Goal: Task Accomplishment & Management: Use online tool/utility

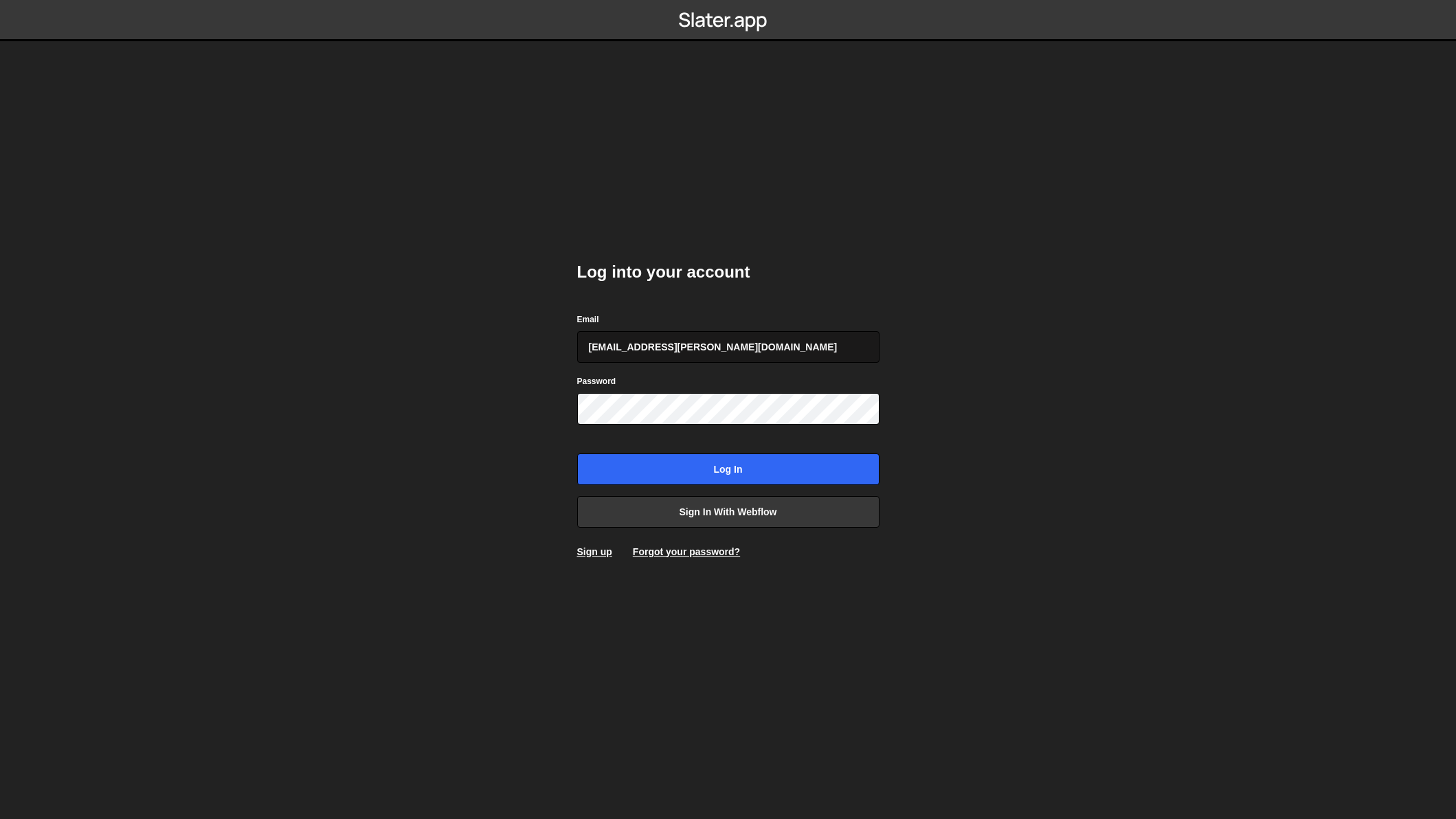
type input "chase.maxfield@octanner.com"
click at [577, 453] on input "Log in" at bounding box center [728, 469] width 302 height 32
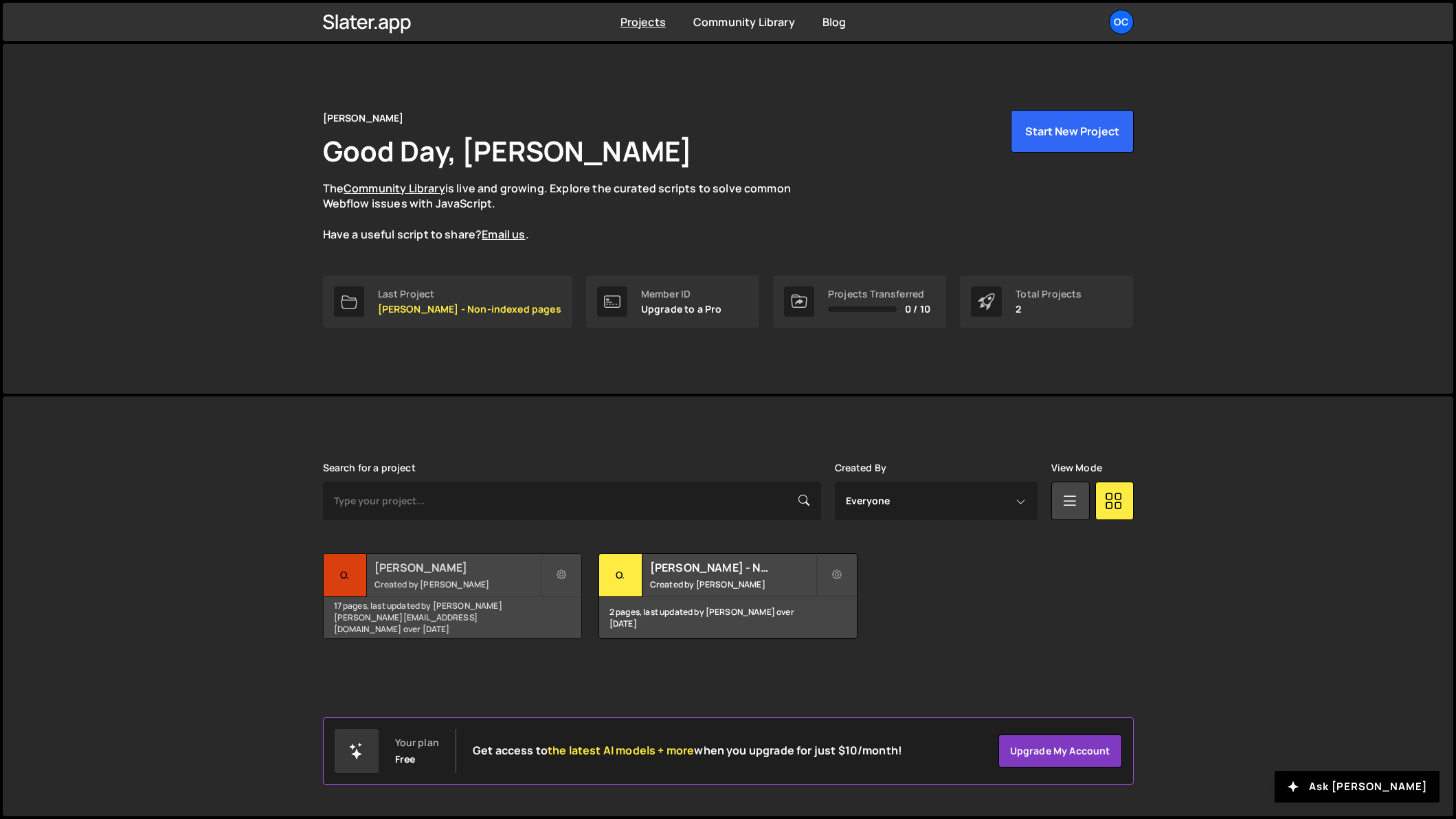
click at [421, 568] on h2 "O.C. Tanner" at bounding box center [457, 566] width 166 height 15
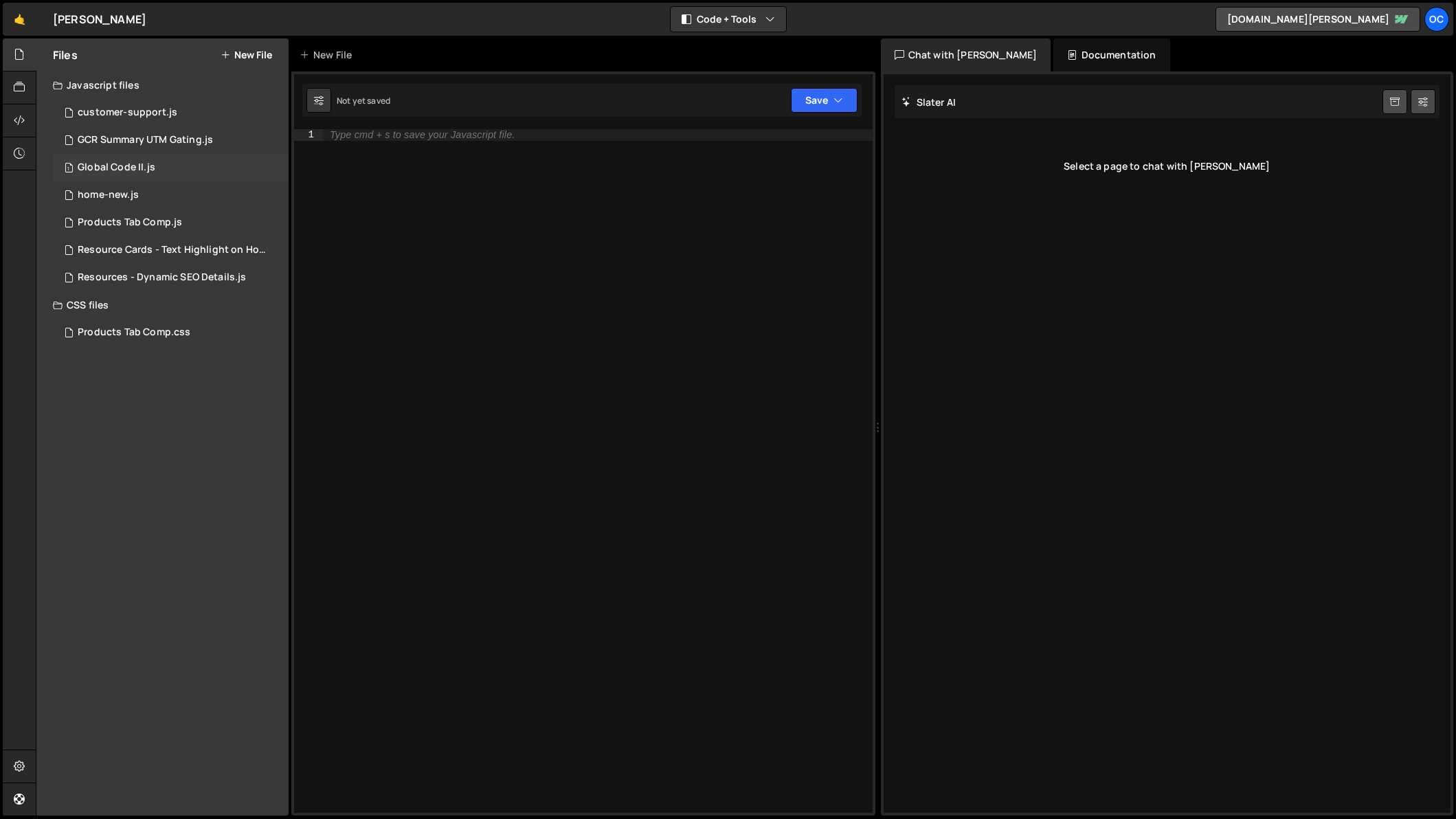
click at [109, 171] on div "Global Code II.js" at bounding box center [116, 168] width 78 height 13
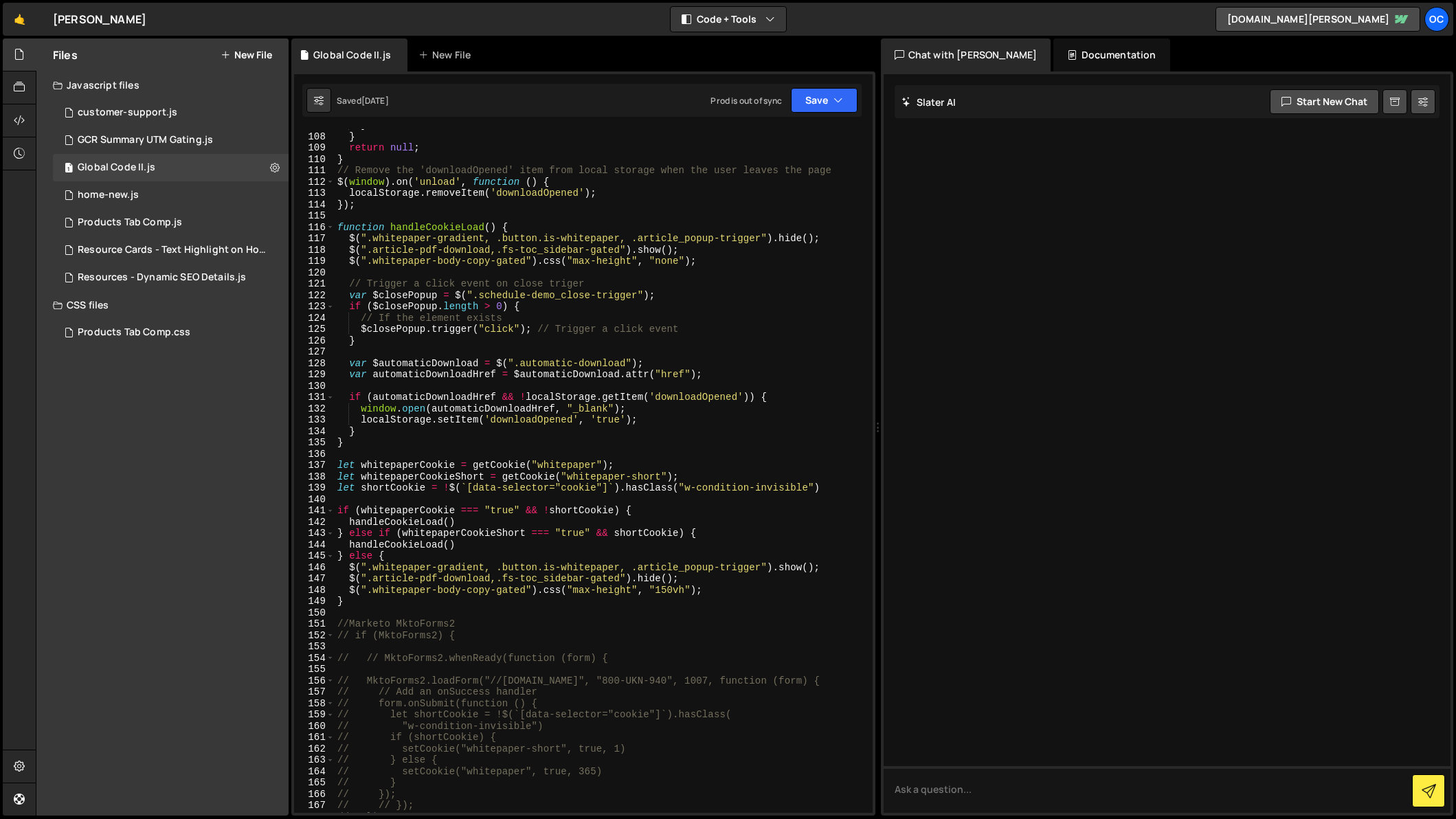
scroll to position [1233, 0]
type textarea "$(".article-pdf-download,.fs-toc_sidebar-gated").show();"
drag, startPoint x: 351, startPoint y: 252, endPoint x: 706, endPoint y: 248, distance: 355.0
click at [706, 248] on div "} } return null ; } // Remove the 'downloadOpened' item from local storage when…" at bounding box center [600, 472] width 532 height 706
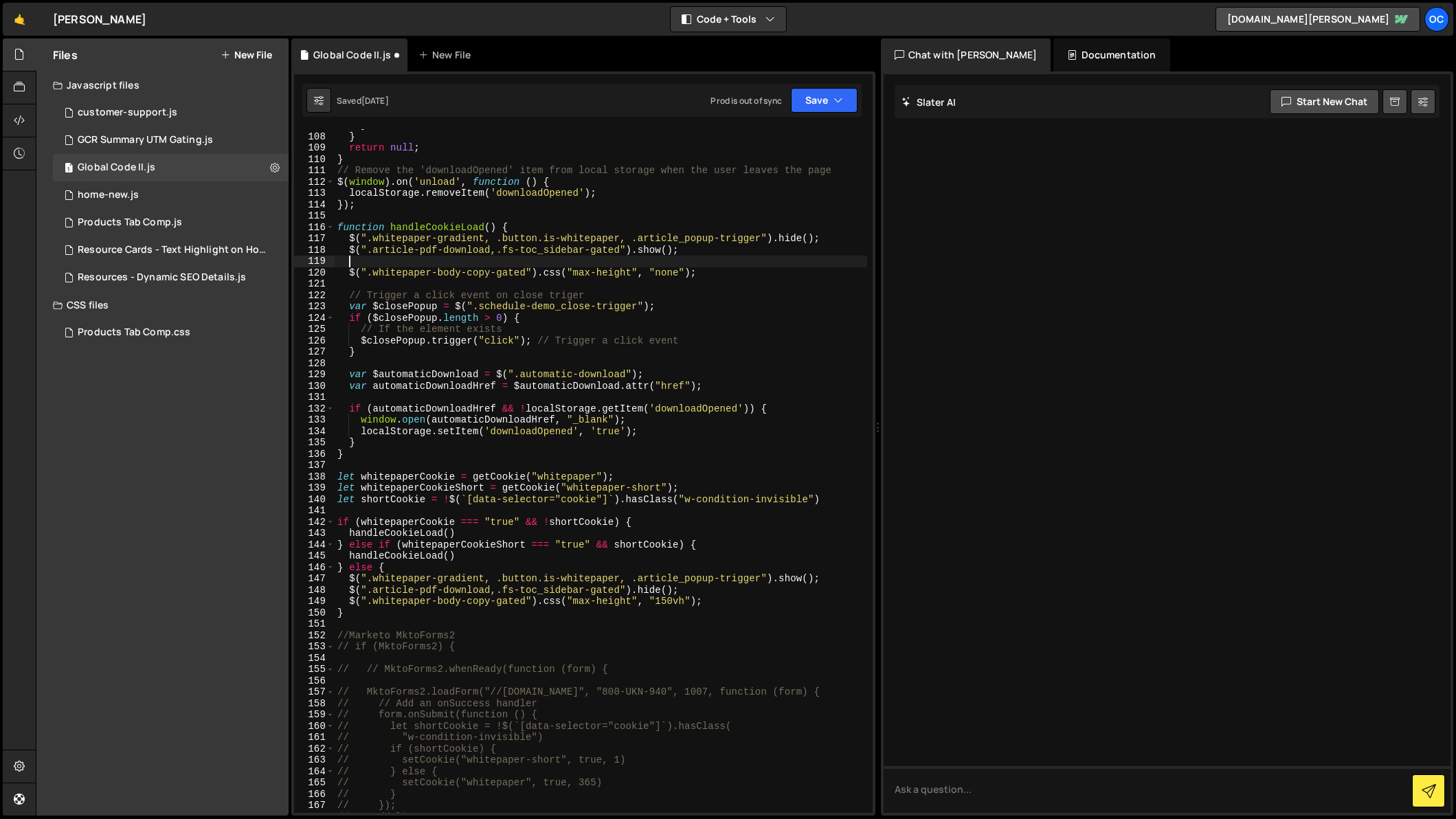
paste textarea "$(".article-pdf-download,.fs-toc_sidebar-gated").show();"
drag, startPoint x: 383, startPoint y: 261, endPoint x: 618, endPoint y: 265, distance: 235.0
click at [618, 265] on div "} } return null ; } // Remove the 'downloadOpened' item from local storage when…" at bounding box center [600, 472] width 532 height 706
paste textarea "scroll-progress-indicator"
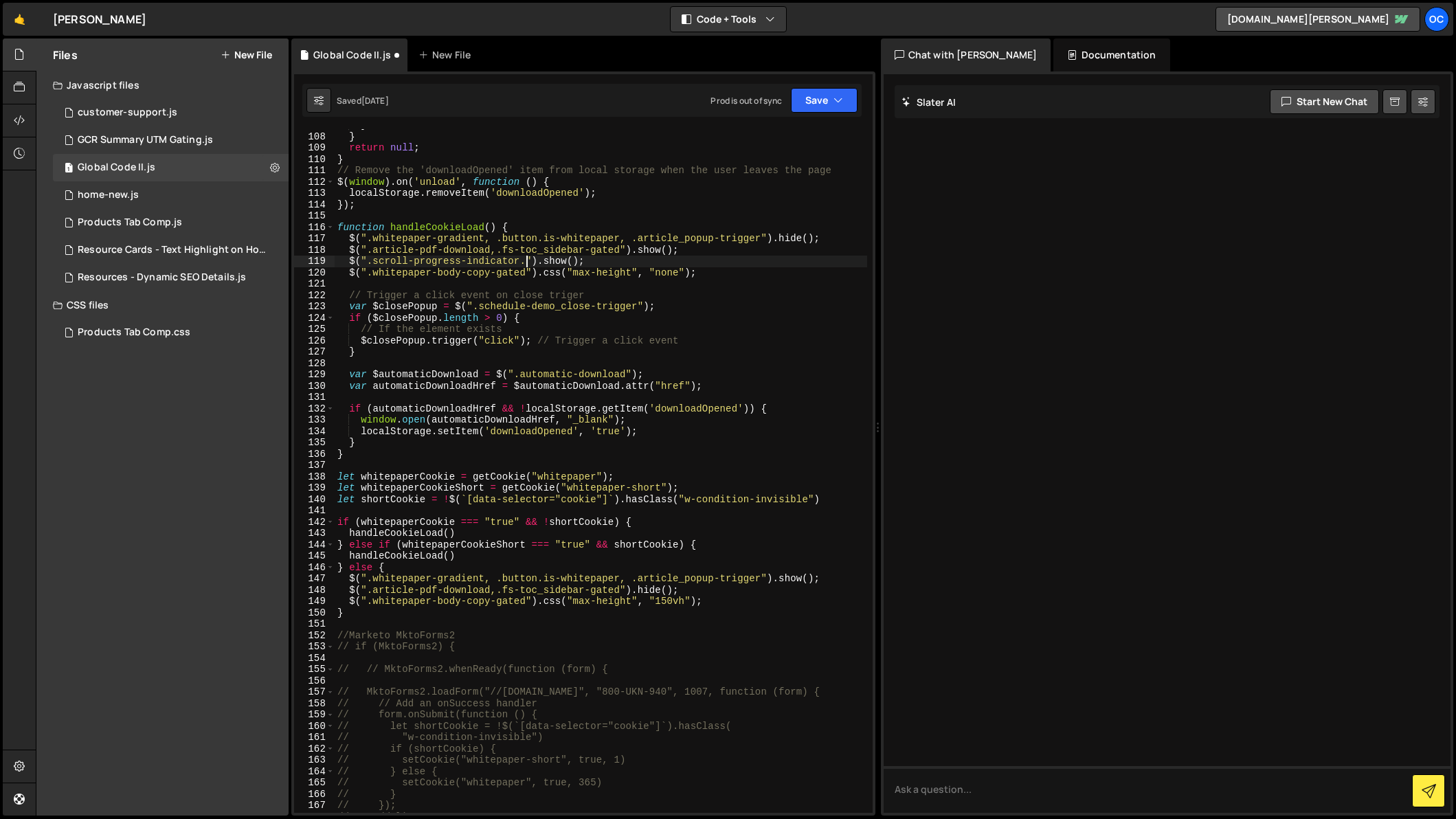
paste textarea "below-top-nav"
click at [839, 99] on icon "button" at bounding box center [838, 101] width 10 height 14
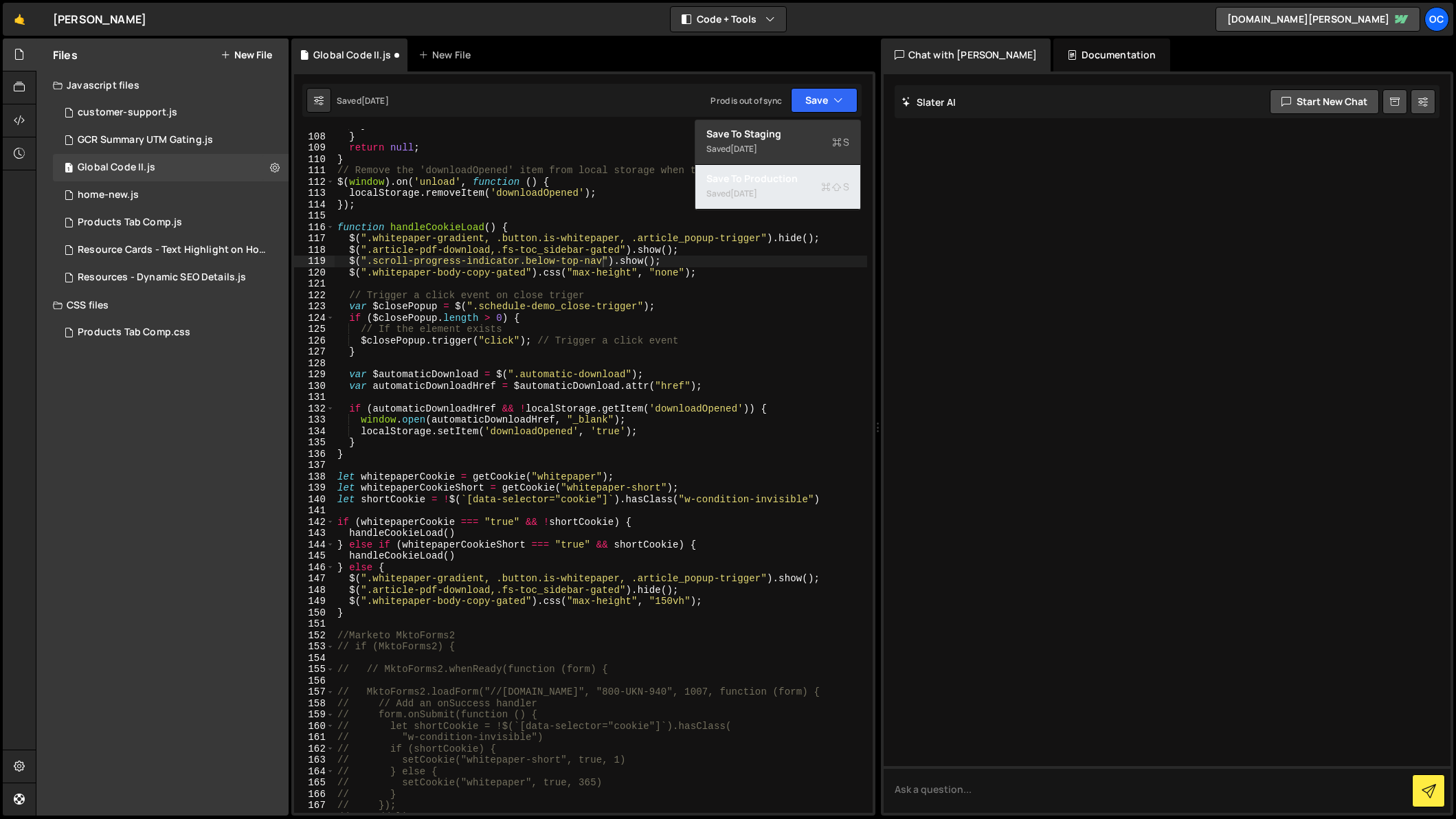
click at [759, 180] on div "Save to Production S" at bounding box center [777, 179] width 143 height 14
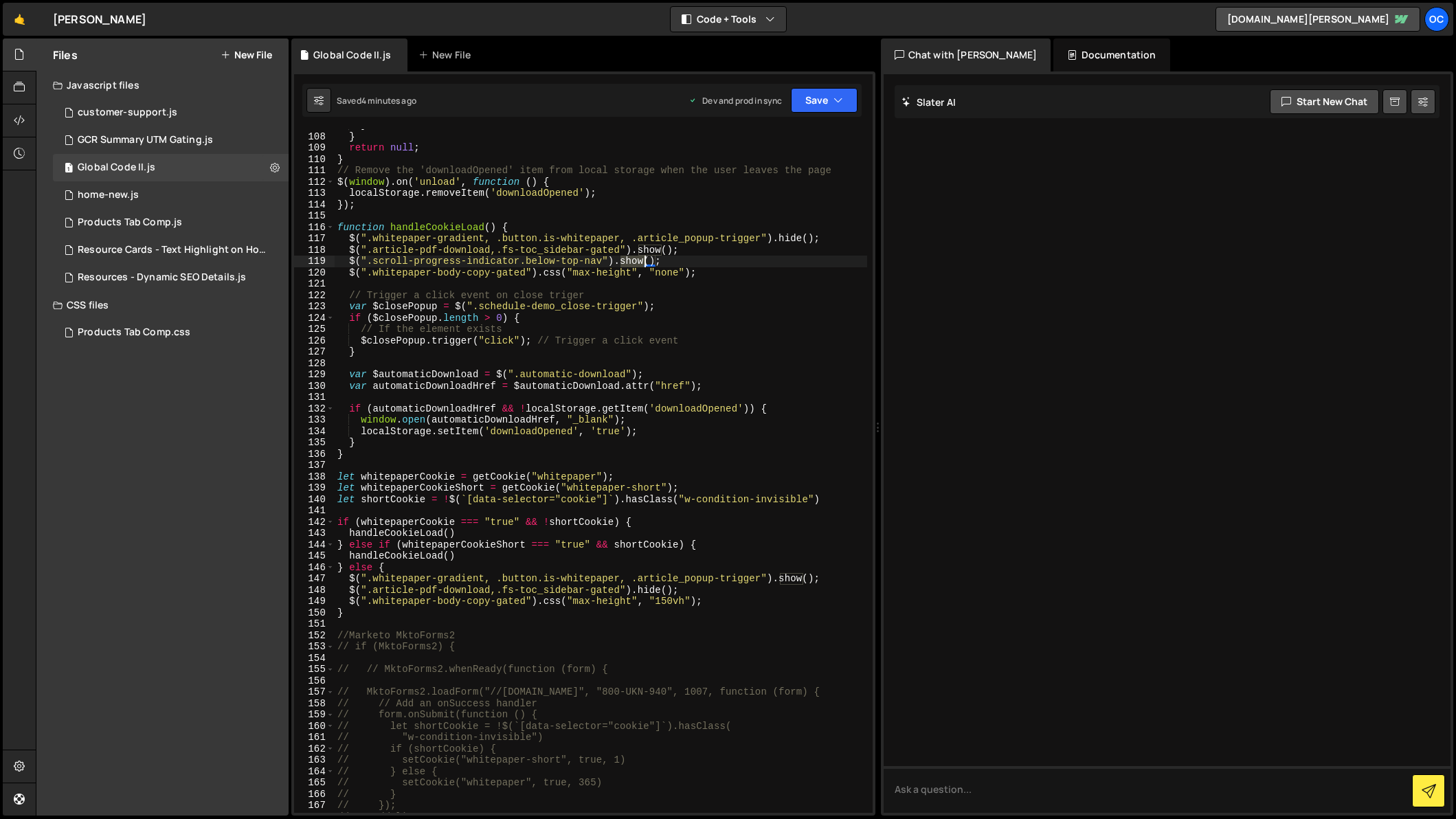
drag, startPoint x: 620, startPoint y: 261, endPoint x: 643, endPoint y: 261, distance: 23.0
click at [643, 261] on div "} } return null ; } // Remove the 'downloadOpened' item from local storage when…" at bounding box center [600, 472] width 532 height 706
click at [612, 272] on div "} } return null ; } // Remove the 'downloadOpened' item from local storage when…" at bounding box center [600, 472] width 532 height 706
drag, startPoint x: 642, startPoint y: 259, endPoint x: 692, endPoint y: 258, distance: 50.0
click at [692, 258] on div "} } return null ; } // Remove the 'downloadOpened' item from local storage when…" at bounding box center [600, 472] width 532 height 706
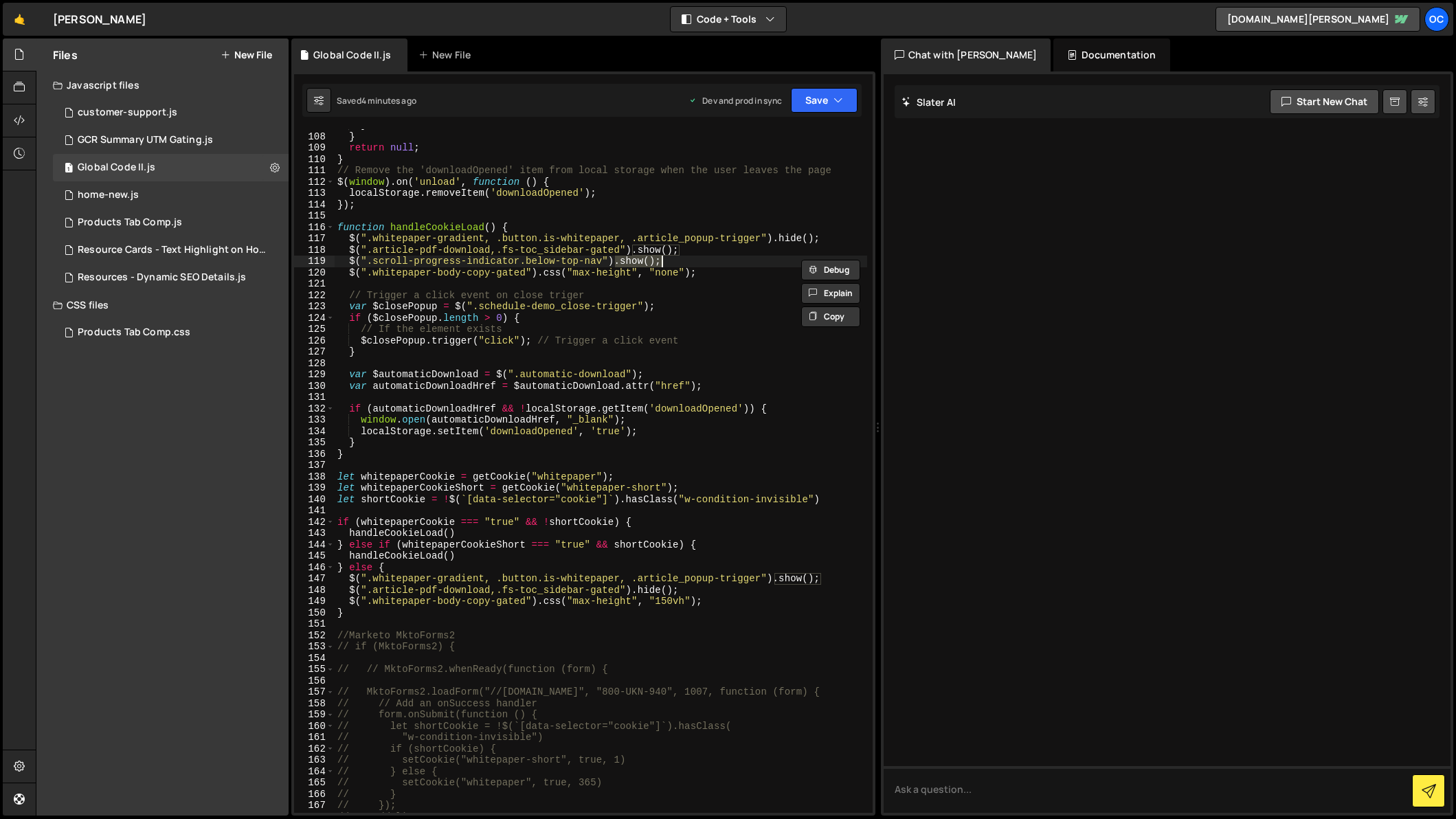
paste textarea "css("width", "100px""
click at [662, 261] on div "} } return null ; } // Remove the 'downloadOpened' item from local storage when…" at bounding box center [600, 472] width 532 height 706
click at [728, 260] on div "} } return null ; } // Remove the 'downloadOpened' item from local storage when…" at bounding box center [600, 472] width 532 height 706
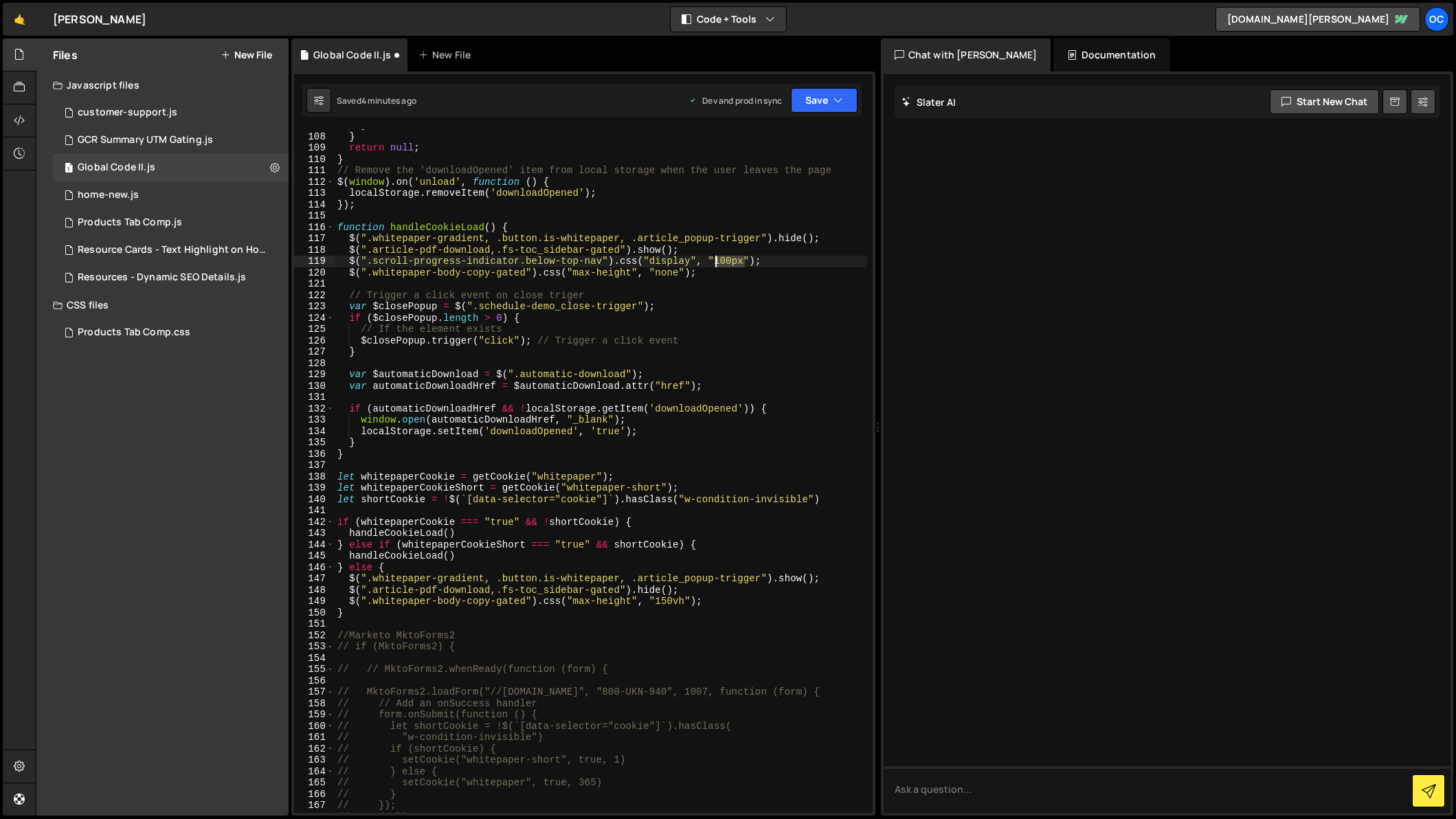
drag, startPoint x: 728, startPoint y: 260, endPoint x: 737, endPoint y: 261, distance: 9.1
click at [728, 260] on div "} } return null ; } // Remove the 'downloadOpened' item from local storage when…" at bounding box center [600, 472] width 532 height 706
click at [781, 258] on div "} } return null ; } // Remove the 'downloadOpened' item from local storage when…" at bounding box center [600, 472] width 532 height 706
click at [817, 103] on button "Save" at bounding box center [824, 100] width 67 height 25
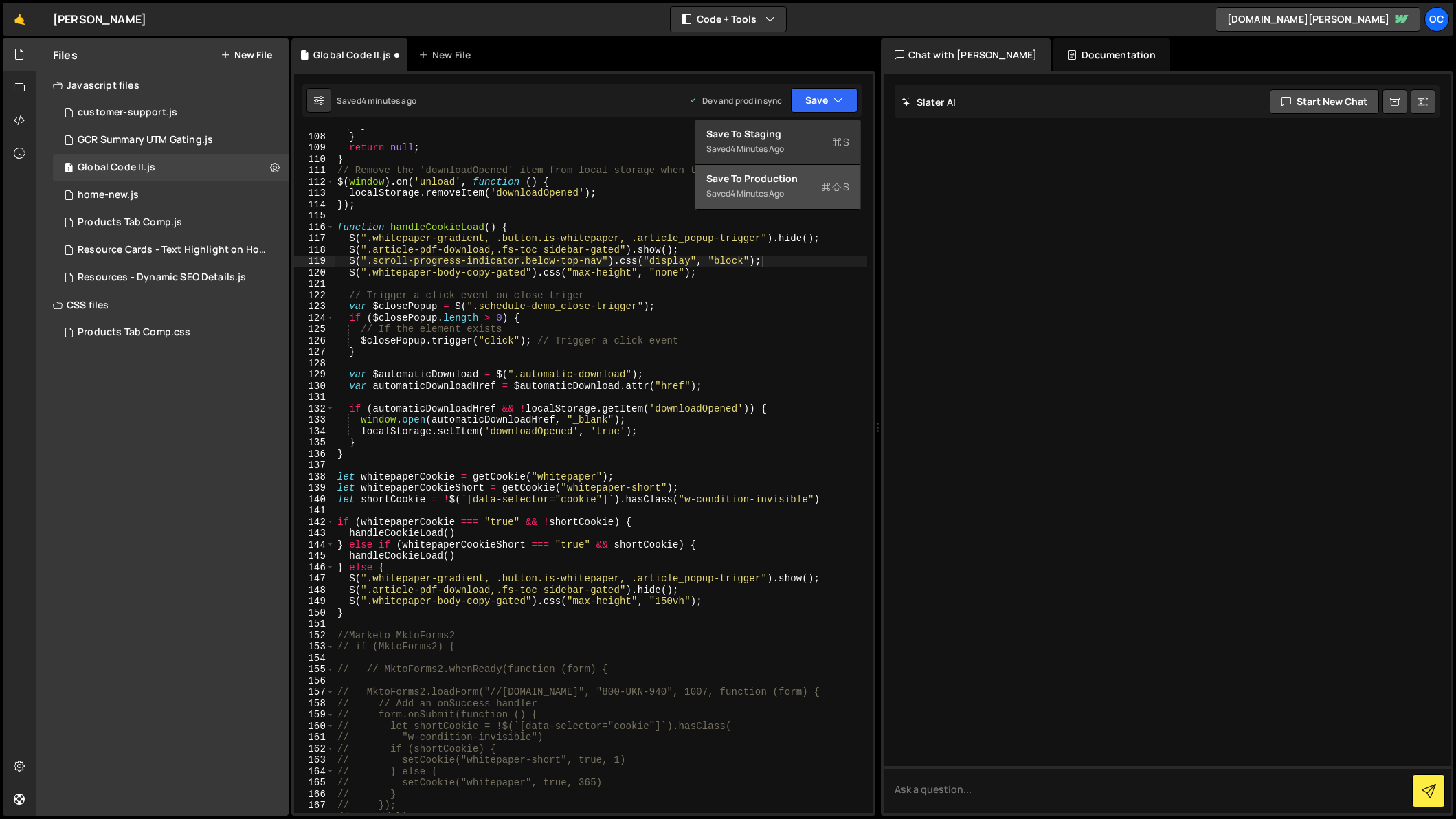
click at [742, 182] on div "Save to Production S" at bounding box center [777, 179] width 143 height 14
click at [743, 261] on div "} } return null ; } // Remove the 'downloadOpened' item from local storage when…" at bounding box center [600, 472] width 532 height 706
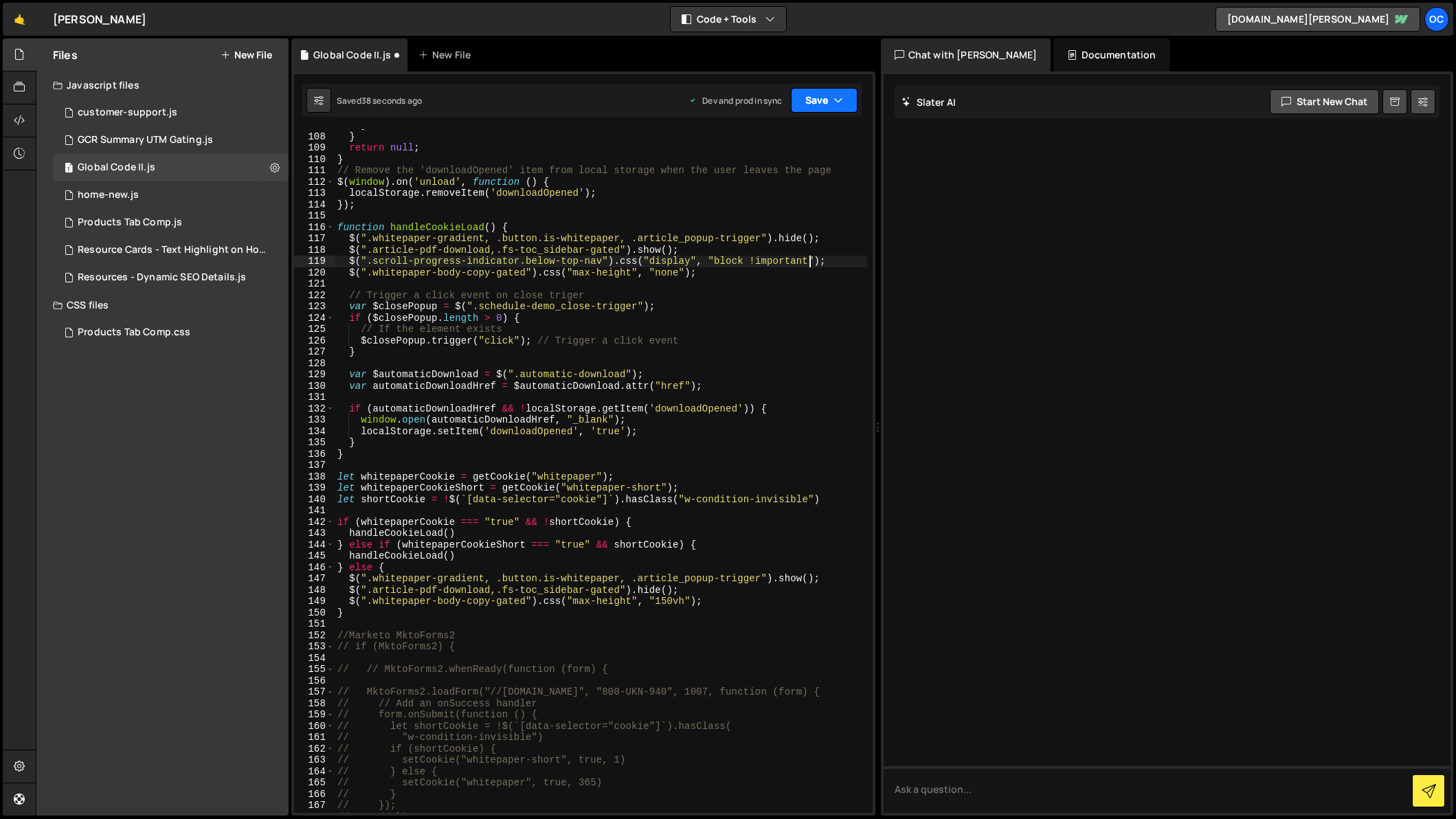
click at [836, 97] on icon "button" at bounding box center [838, 101] width 10 height 14
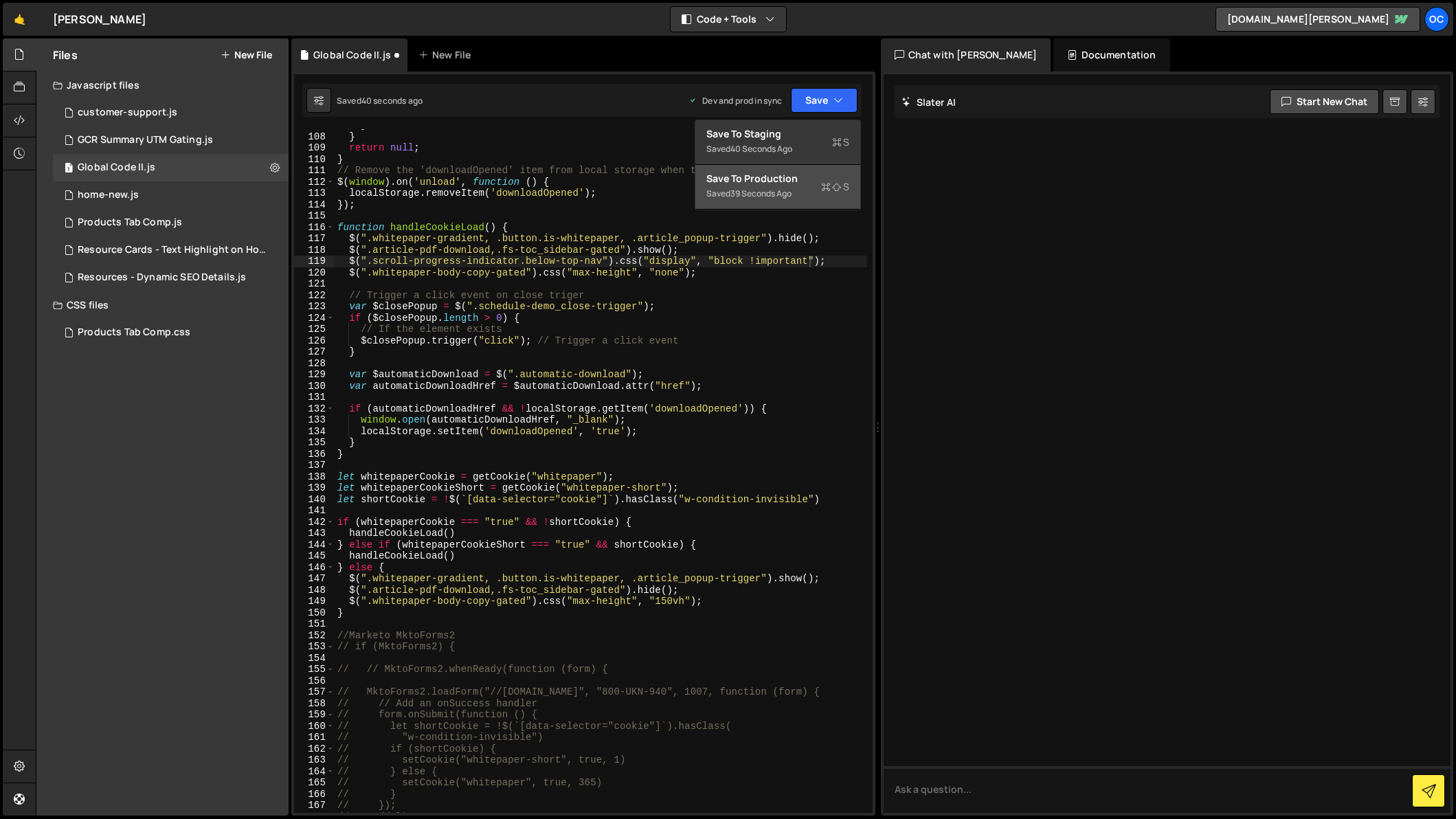
click at [765, 182] on div "Save to Production S" at bounding box center [777, 179] width 143 height 14
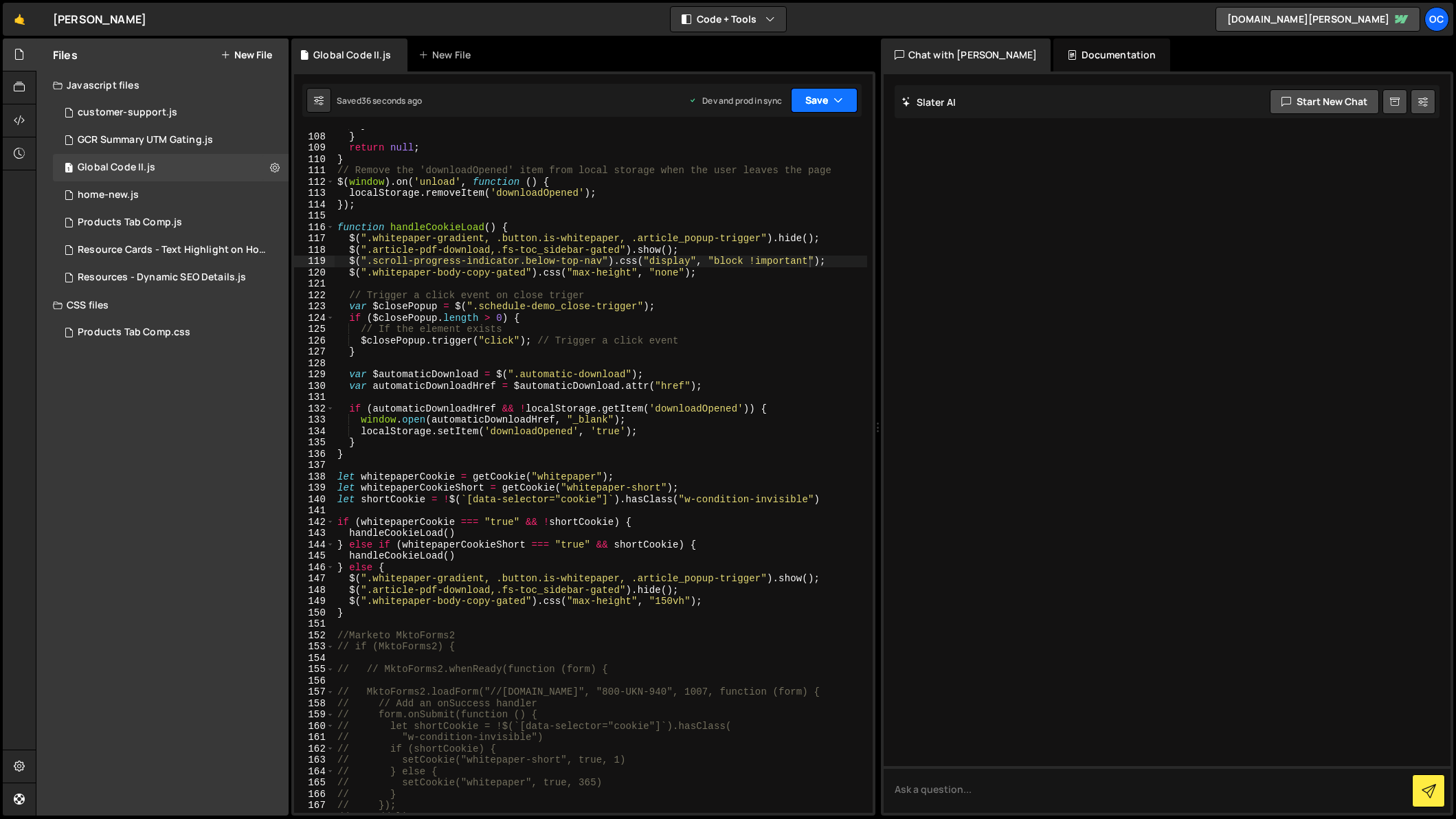
click at [839, 103] on icon "button" at bounding box center [838, 101] width 10 height 14
drag, startPoint x: 837, startPoint y: 103, endPoint x: 820, endPoint y: 112, distance: 19.2
click at [837, 103] on icon "button" at bounding box center [838, 101] width 10 height 14
click at [711, 261] on div "} } return null ; } // Remove the 'downloadOpened' item from local storage when…" at bounding box center [600, 472] width 532 height 706
click at [620, 254] on div "} } return null ; } // Remove the 'downloadOpened' item from local storage when…" at bounding box center [600, 472] width 532 height 706
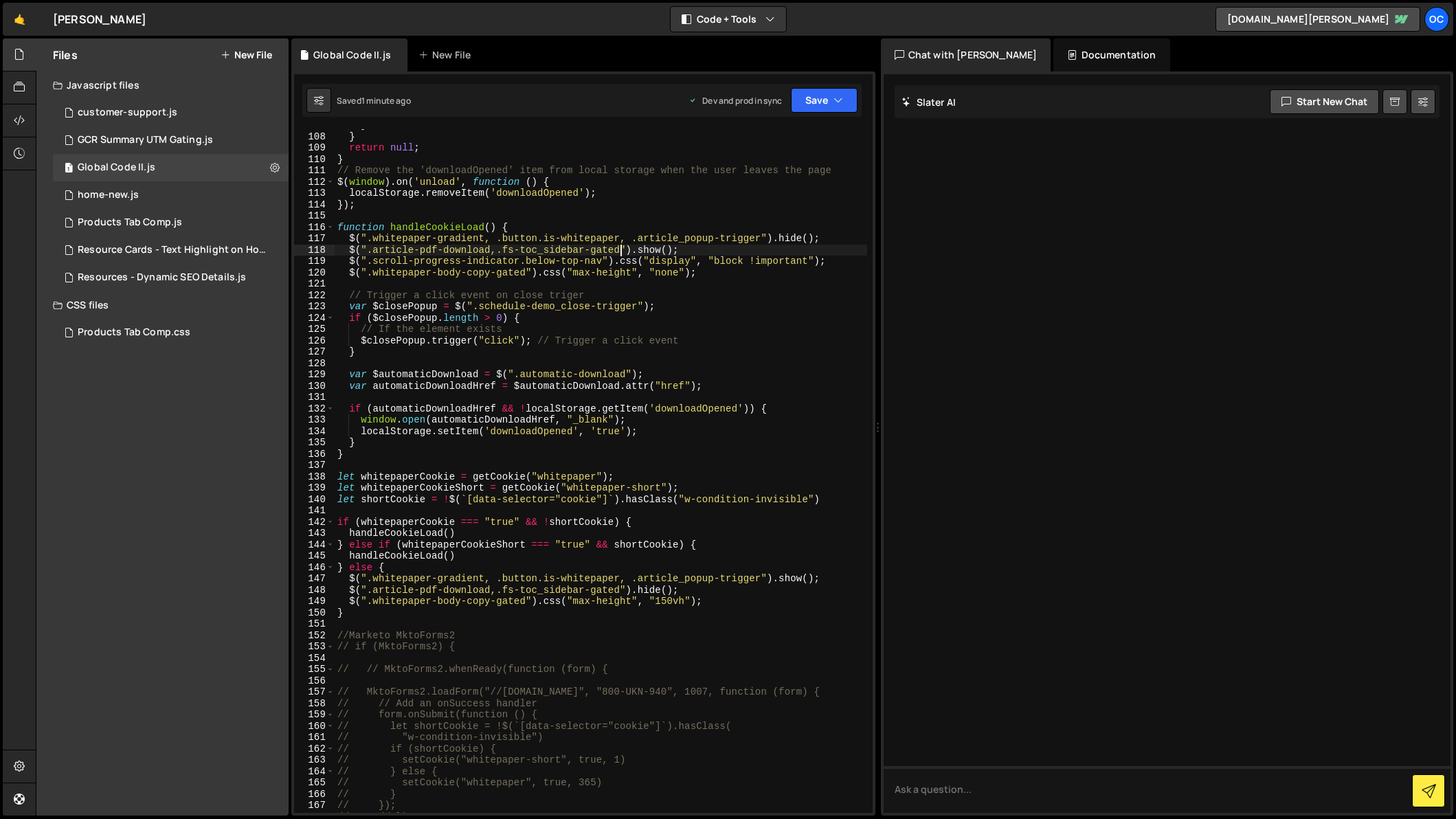
scroll to position [0, 24]
drag, startPoint x: 620, startPoint y: 261, endPoint x: 819, endPoint y: 261, distance: 199.0
click at [819, 261] on div "} } return null ; } // Remove the 'downloadOpened' item from local storage when…" at bounding box center [600, 472] width 532 height 706
click at [658, 259] on div "} } return null ; } // Remove the 'downloadOpened' item from local storage when…" at bounding box center [600, 472] width 532 height 706
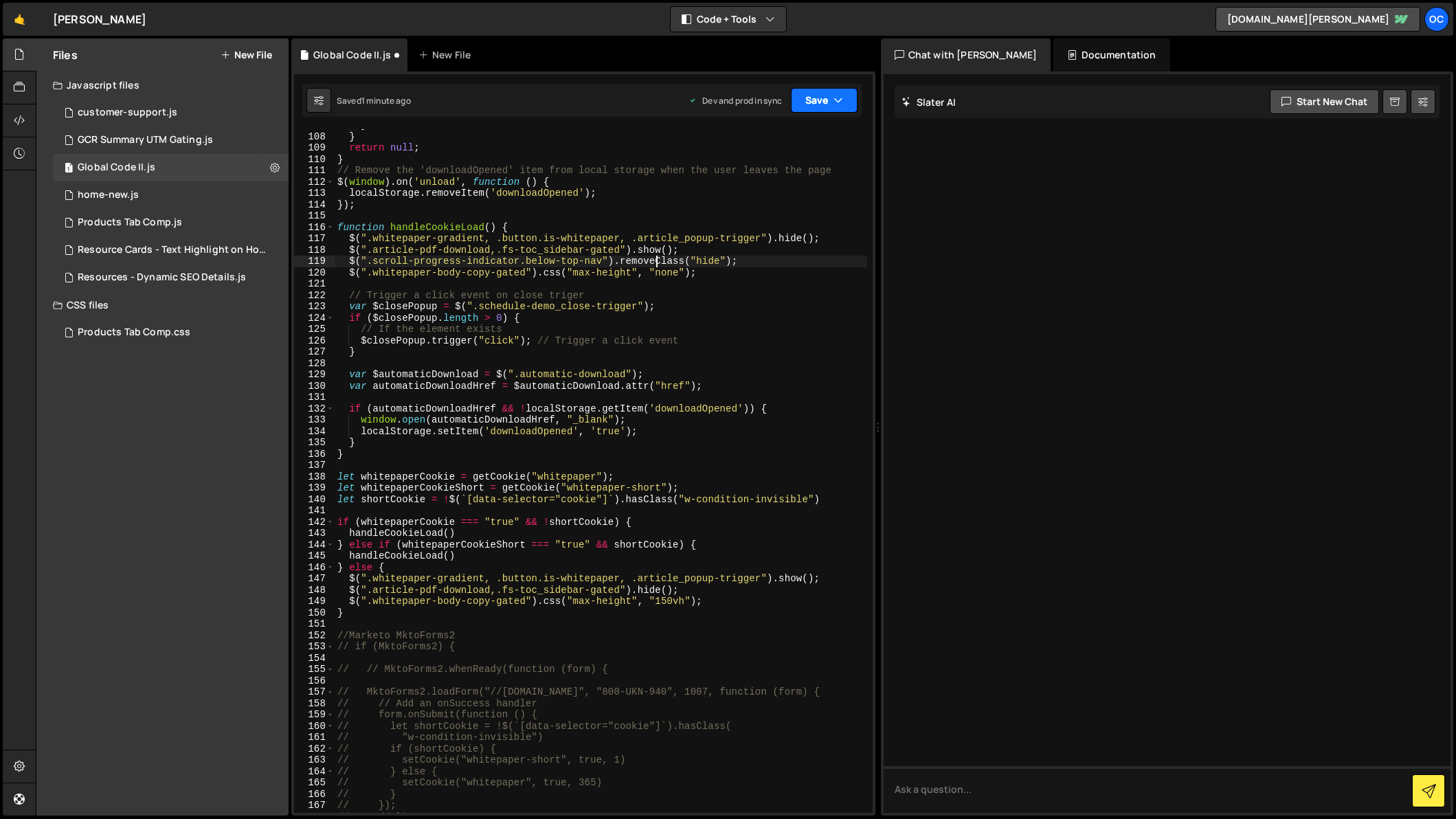
type textarea "$(".scroll-progress-indicator.below-top-nav").removeClass("hide");"
click at [839, 100] on icon "button" at bounding box center [838, 101] width 10 height 14
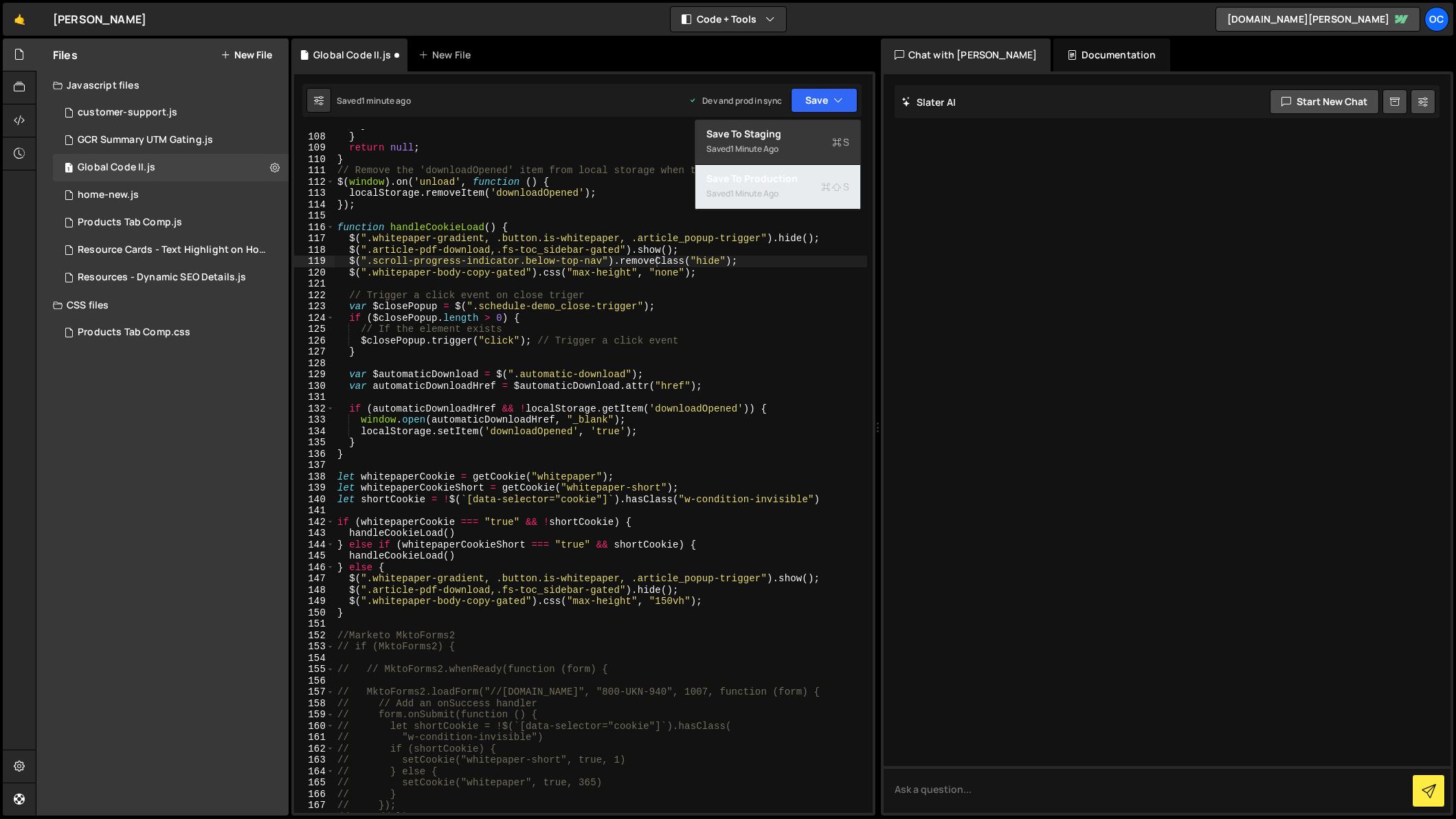
click at [753, 182] on div "Save to Production S" at bounding box center [777, 179] width 143 height 14
